Goal: Task Accomplishment & Management: Manage account settings

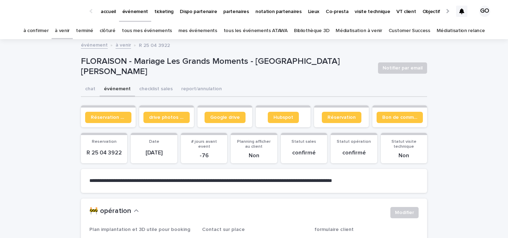
click at [70, 32] on link "à venir" at bounding box center [62, 31] width 15 height 17
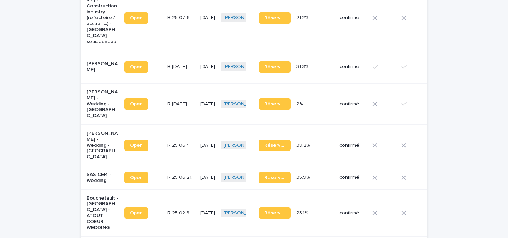
scroll to position [250, 0]
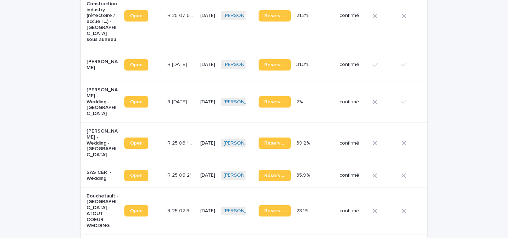
click at [97, 87] on p "[PERSON_NAME] - Wedding - [GEOGRAPHIC_DATA]" at bounding box center [102, 102] width 32 height 30
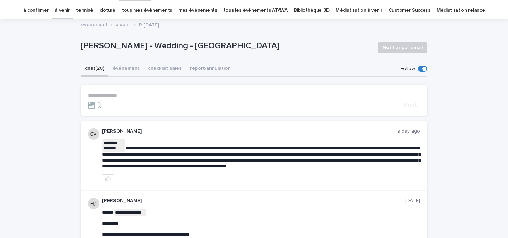
scroll to position [29, 0]
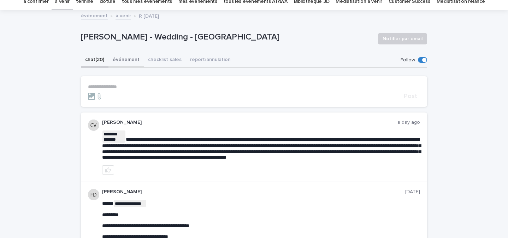
click at [127, 64] on button "événement" at bounding box center [125, 60] width 35 height 15
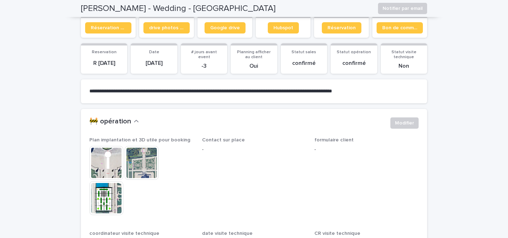
scroll to position [50, 0]
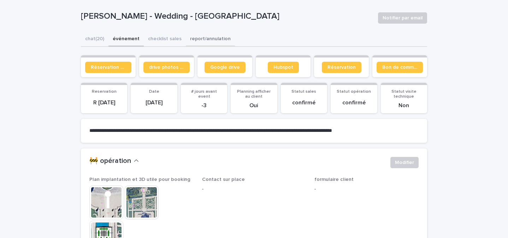
click at [221, 42] on button "report/annulation" at bounding box center [210, 39] width 49 height 15
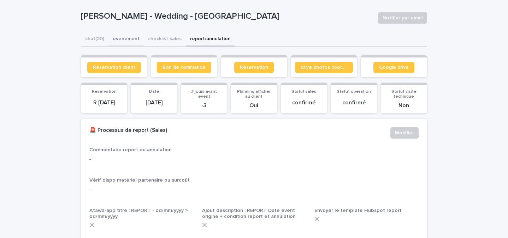
click at [129, 39] on button "événement" at bounding box center [125, 39] width 35 height 15
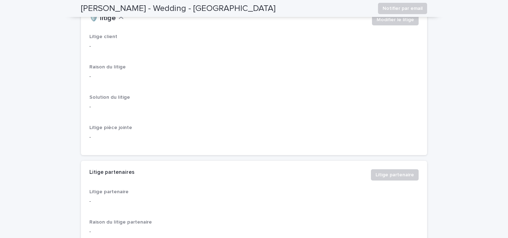
scroll to position [1778, 0]
click at [389, 23] on span "Modifier le litige" at bounding box center [394, 19] width 37 height 7
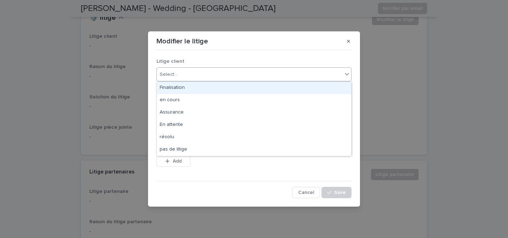
click at [192, 71] on div "Select..." at bounding box center [249, 75] width 185 height 12
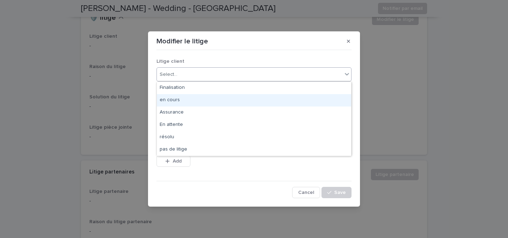
click at [174, 101] on div "en cours" at bounding box center [254, 100] width 194 height 12
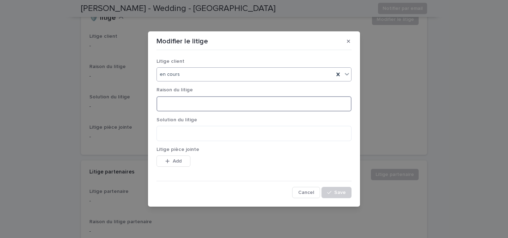
click at [174, 101] on textarea at bounding box center [253, 103] width 195 height 15
paste textarea "**********"
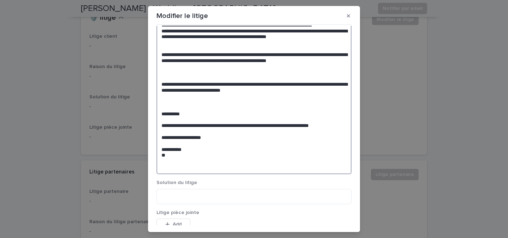
scroll to position [181, 0]
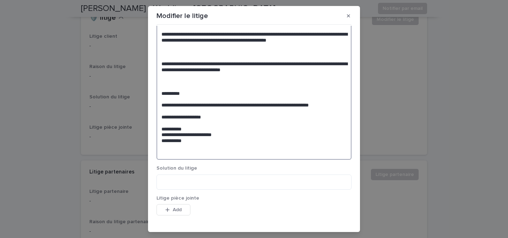
click at [228, 145] on textarea at bounding box center [253, 25] width 195 height 270
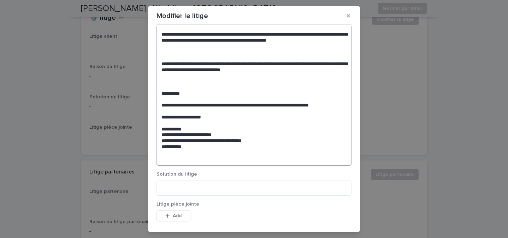
click at [204, 157] on textarea at bounding box center [253, 28] width 195 height 276
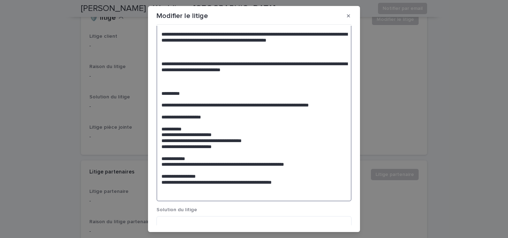
scroll to position [244, 0]
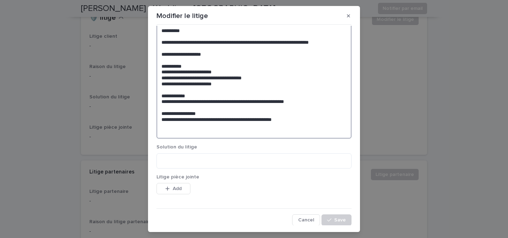
type textarea "**********"
click at [358, 223] on section "Modifier le litige Litige client en cours Raison du litige Solution du litige L…" at bounding box center [254, 119] width 212 height 226
click at [343, 222] on span "Save" at bounding box center [340, 220] width 12 height 5
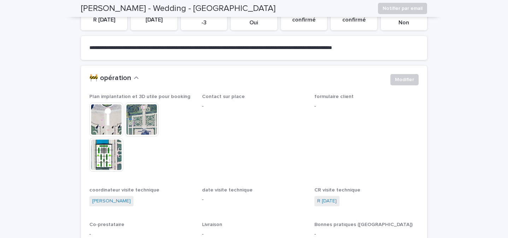
scroll to position [0, 0]
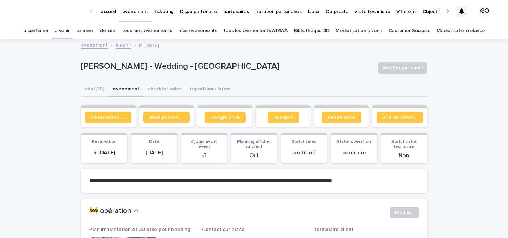
click at [70, 32] on link "à venir" at bounding box center [62, 31] width 15 height 17
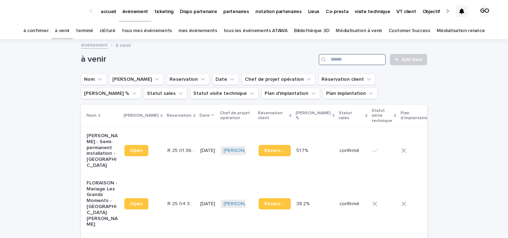
click at [338, 58] on input "Search" at bounding box center [351, 59] width 67 height 11
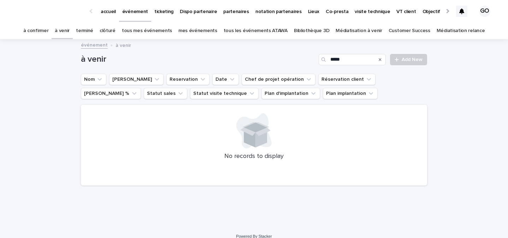
click at [92, 167] on div "No records to display" at bounding box center [254, 145] width 346 height 81
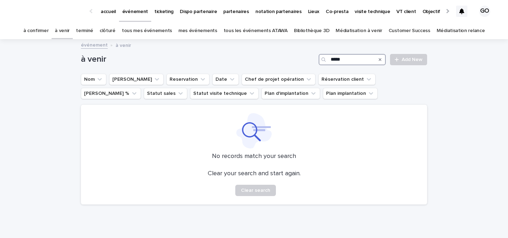
click at [355, 59] on input "*****" at bounding box center [351, 59] width 67 height 11
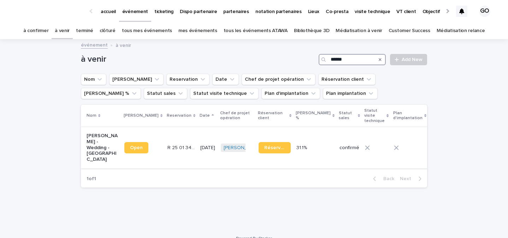
type input "******"
click at [98, 134] on p "[PERSON_NAME] - Wedding - [GEOGRAPHIC_DATA]" at bounding box center [102, 148] width 32 height 30
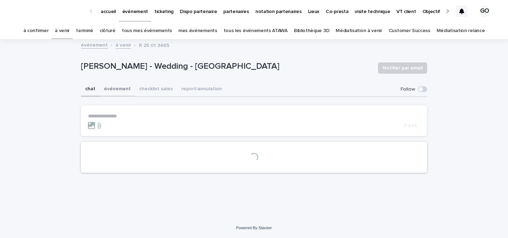
click at [121, 86] on button "événement" at bounding box center [117, 89] width 35 height 15
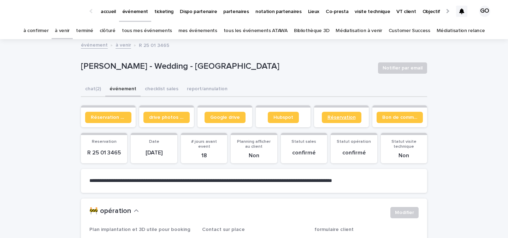
click at [346, 120] on link "Réservation" at bounding box center [342, 117] width 40 height 11
click at [338, 117] on span "Réservation" at bounding box center [341, 117] width 28 height 5
click at [70, 26] on link "à venir" at bounding box center [62, 31] width 15 height 17
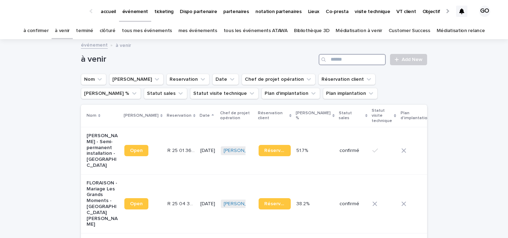
click at [358, 58] on input "Search" at bounding box center [351, 59] width 67 height 11
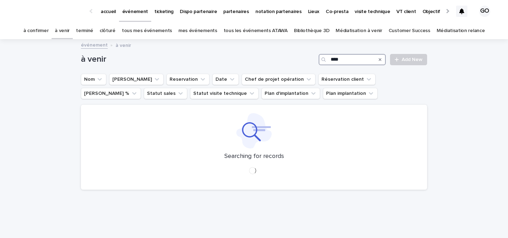
type input "*****"
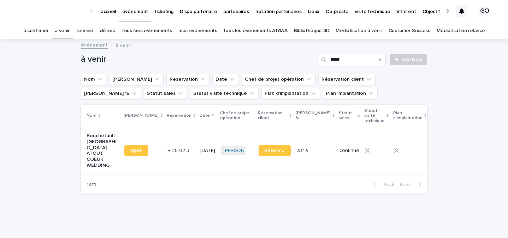
click at [96, 166] on p "Bouchetault - [GEOGRAPHIC_DATA] - ATOUT COEUR WEDDING" at bounding box center [102, 151] width 32 height 36
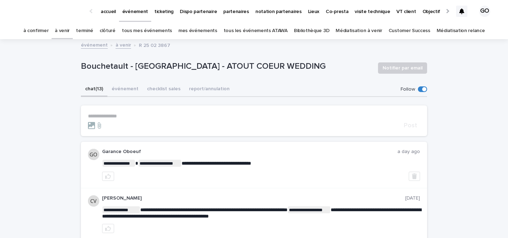
click at [126, 82] on div "chat (13) événement checklist sales report/annulation" at bounding box center [254, 89] width 346 height 15
drag, startPoint x: 126, startPoint y: 88, endPoint x: 137, endPoint y: 88, distance: 10.9
click at [126, 88] on button "événement" at bounding box center [124, 89] width 35 height 15
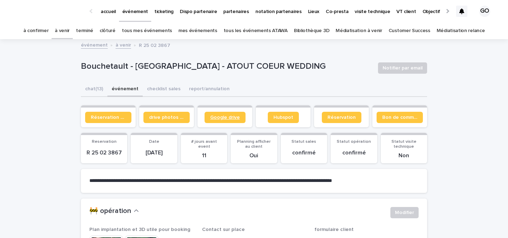
click at [214, 115] on span "Google drive" at bounding box center [225, 117] width 30 height 5
click at [157, 92] on button "checklist sales" at bounding box center [164, 89] width 42 height 15
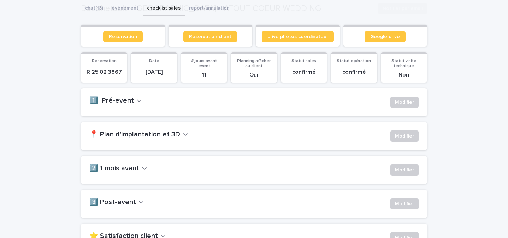
scroll to position [121, 0]
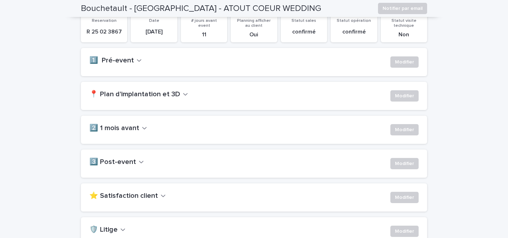
click at [148, 96] on h2 "📍 Plan d'implantation et 3D" at bounding box center [134, 94] width 91 height 8
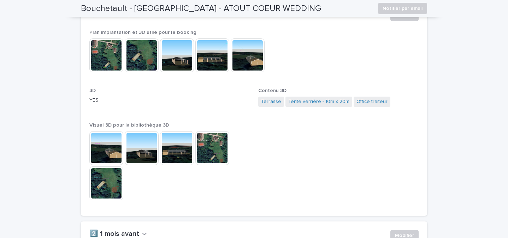
scroll to position [172, 0]
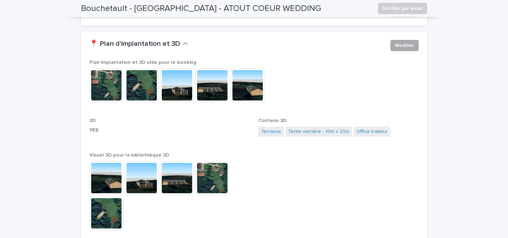
click at [408, 41] on button "Modifier" at bounding box center [404, 45] width 28 height 11
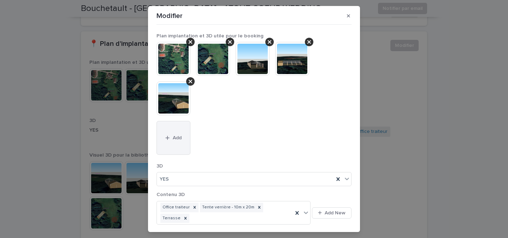
click at [170, 132] on button "Add" at bounding box center [173, 138] width 34 height 34
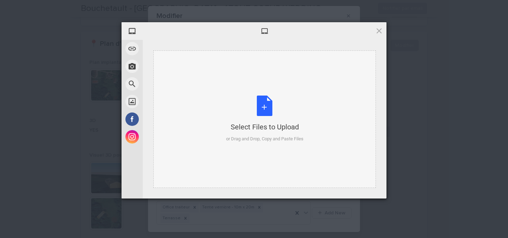
click at [272, 110] on div "Select Files to Upload or Drag and Drop, Copy and Paste Files" at bounding box center [264, 119] width 77 height 47
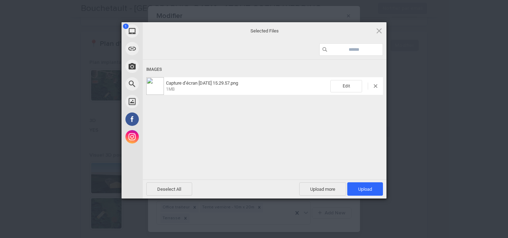
click at [156, 121] on button "Add" at bounding box center [173, 138] width 34 height 34
click at [353, 187] on span "Upload 1" at bounding box center [365, 188] width 36 height 13
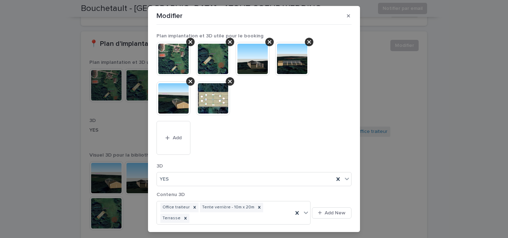
scroll to position [150, 0]
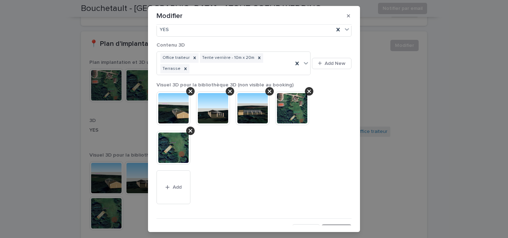
click at [336, 228] on span "Save" at bounding box center [340, 230] width 12 height 5
